Goal: Entertainment & Leisure: Browse casually

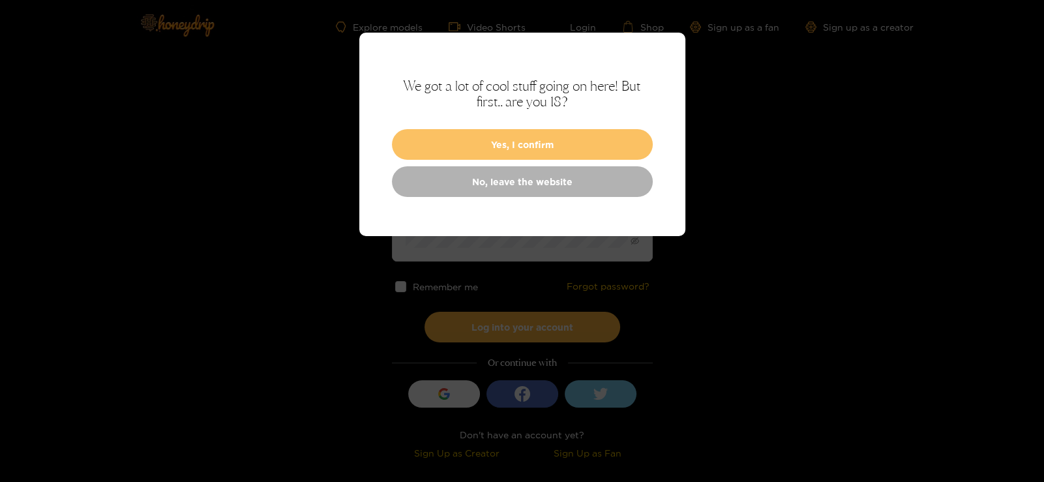
click at [596, 139] on button "Yes, I confirm" at bounding box center [522, 144] width 261 height 31
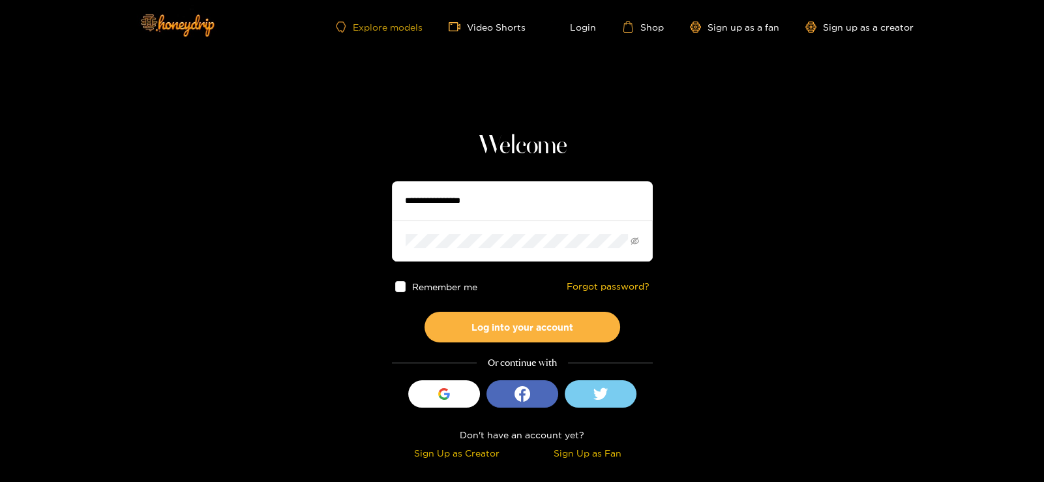
click at [385, 24] on link "Explore models" at bounding box center [379, 27] width 86 height 11
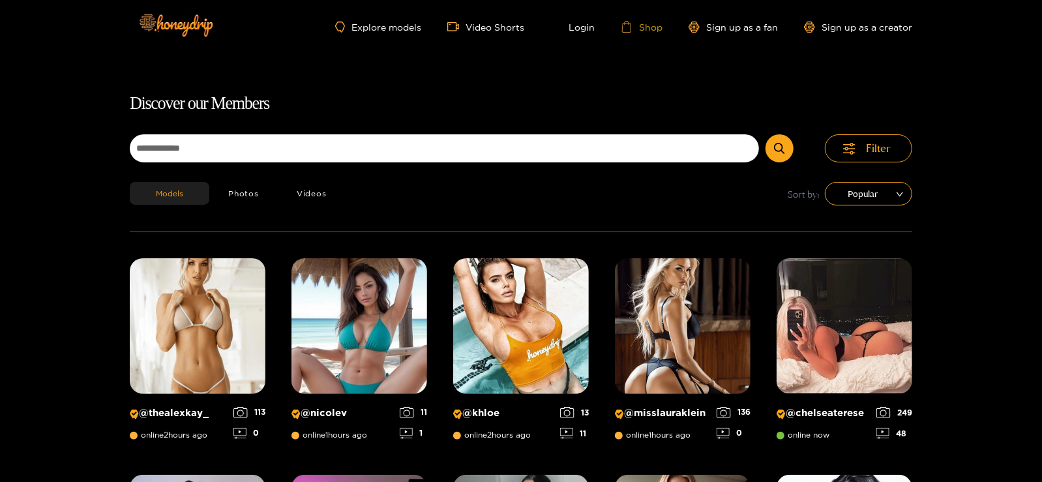
click at [645, 25] on link "Shop" at bounding box center [642, 27] width 42 height 12
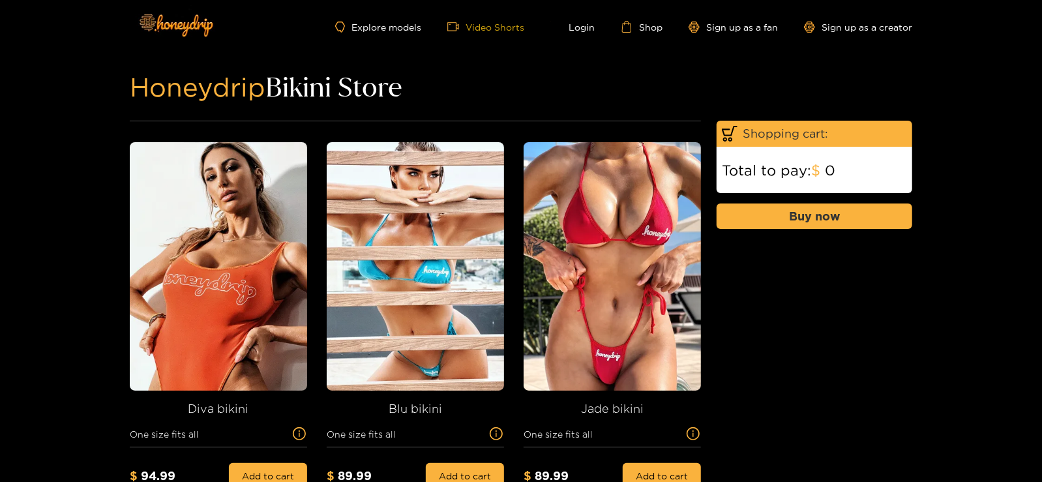
click at [495, 24] on link "Video Shorts" at bounding box center [485, 27] width 77 height 12
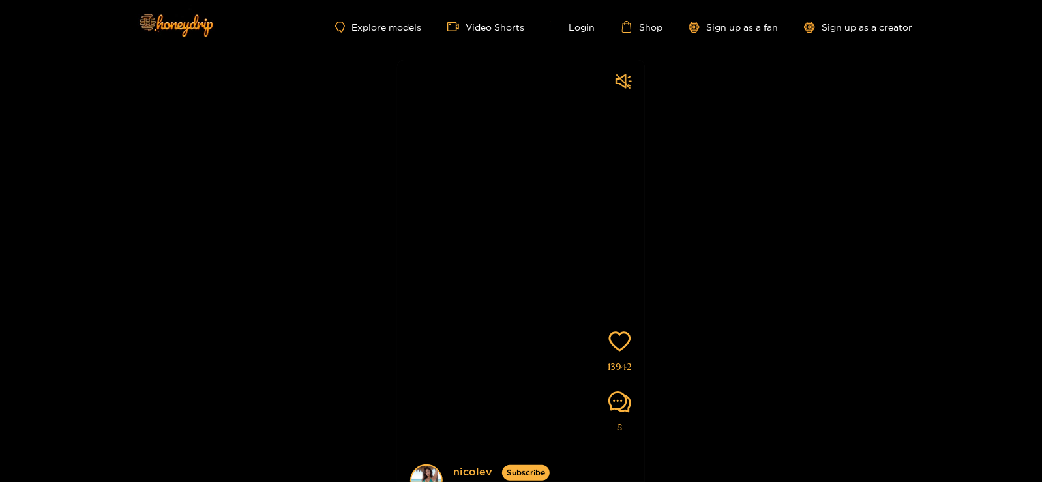
click at [388, 16] on div "Explore models Video Shorts Login Shop Sign up as a fan Sign up as a creator" at bounding box center [521, 26] width 782 height 53
click at [387, 27] on link "Explore models" at bounding box center [378, 27] width 86 height 11
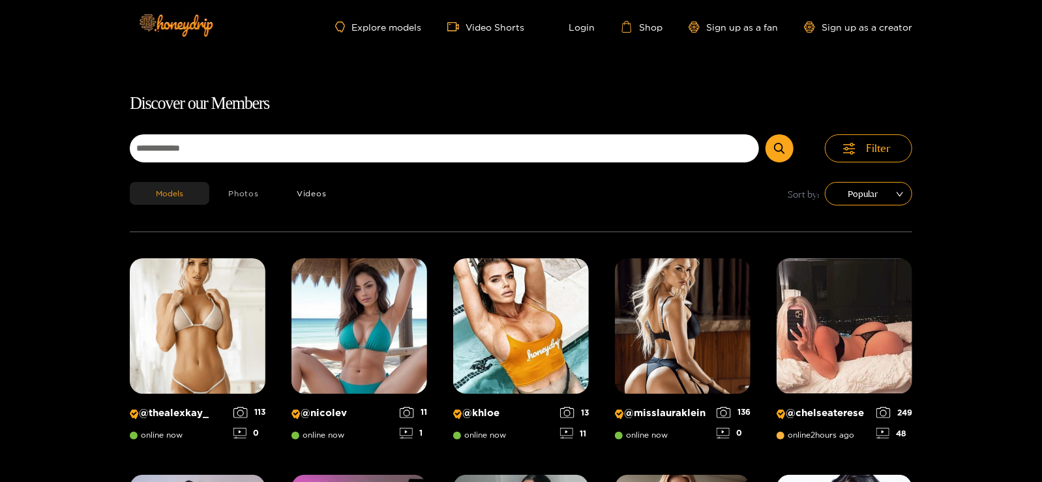
click at [251, 201] on button "Photos" at bounding box center [243, 193] width 68 height 23
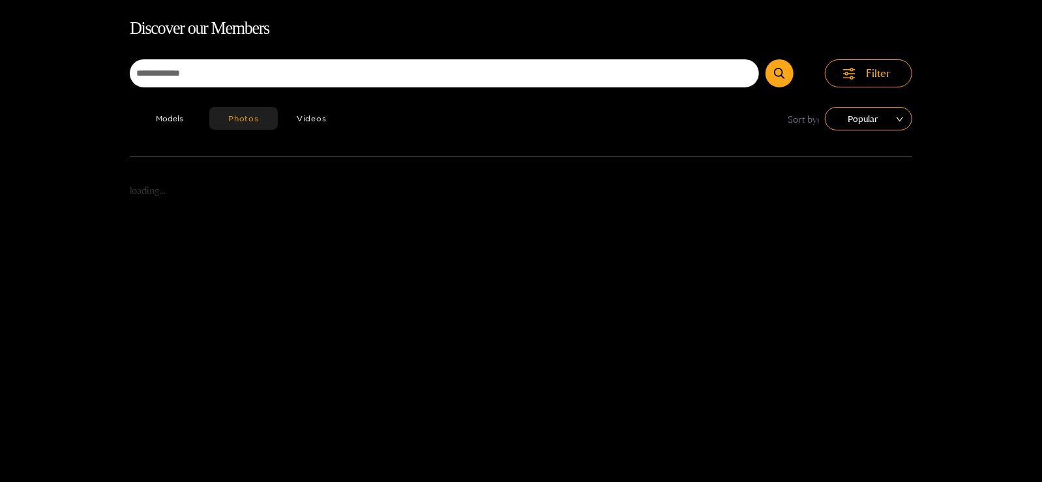
scroll to position [83, 0]
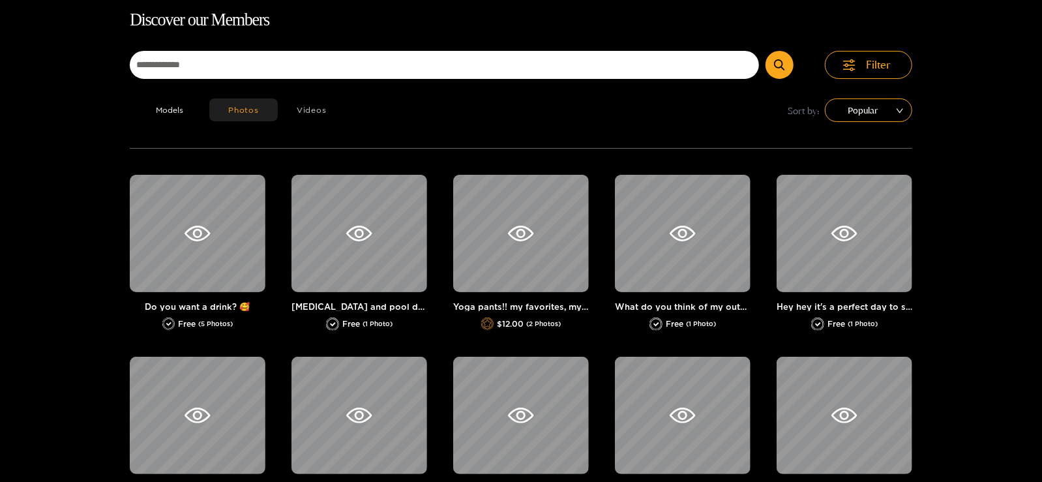
click at [312, 110] on button "Videos" at bounding box center [312, 109] width 68 height 23
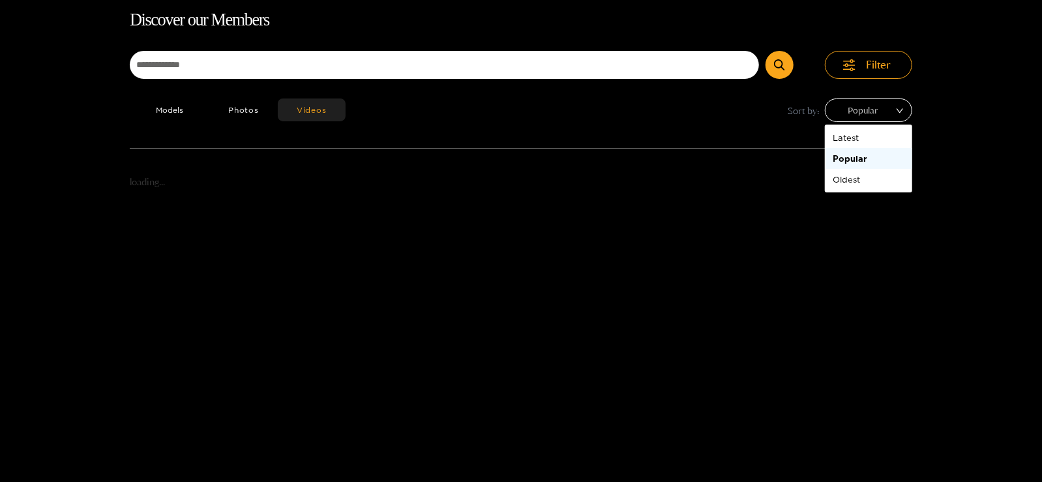
click at [870, 102] on span "Popular" at bounding box center [868, 110] width 68 height 20
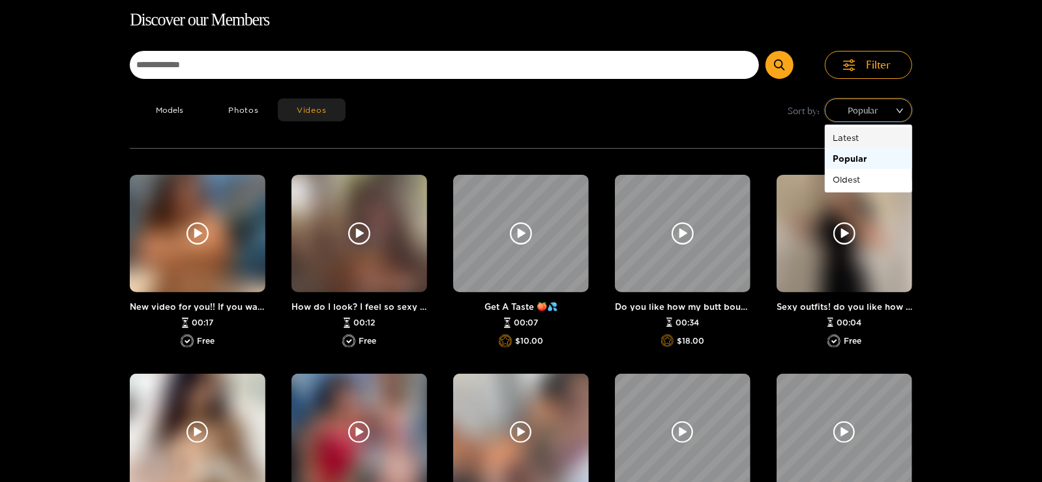
click at [853, 134] on div "Latest" at bounding box center [868, 137] width 72 height 14
